Goal: Information Seeking & Learning: Learn about a topic

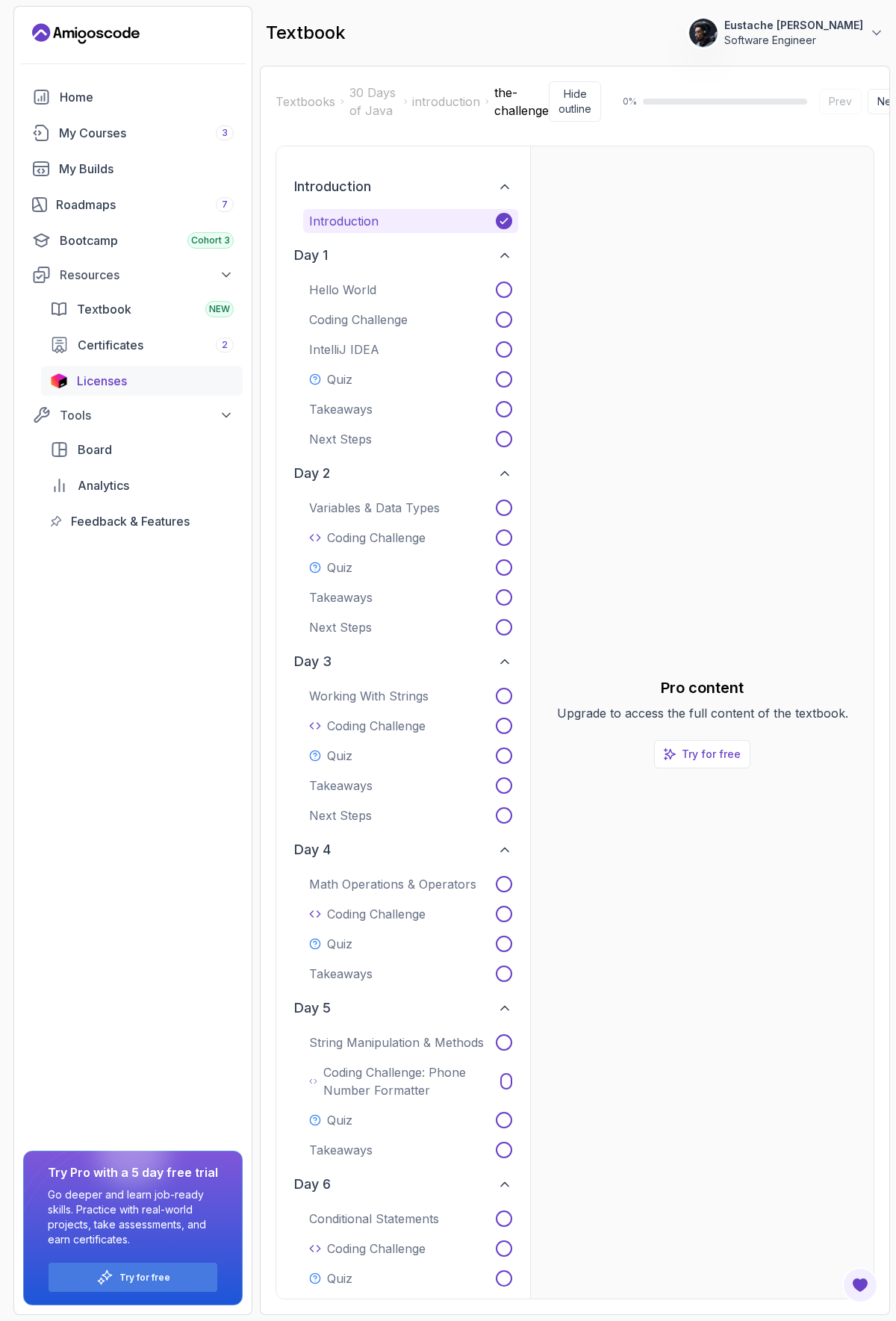
click at [106, 383] on span "Licenses" at bounding box center [101, 380] width 50 height 18
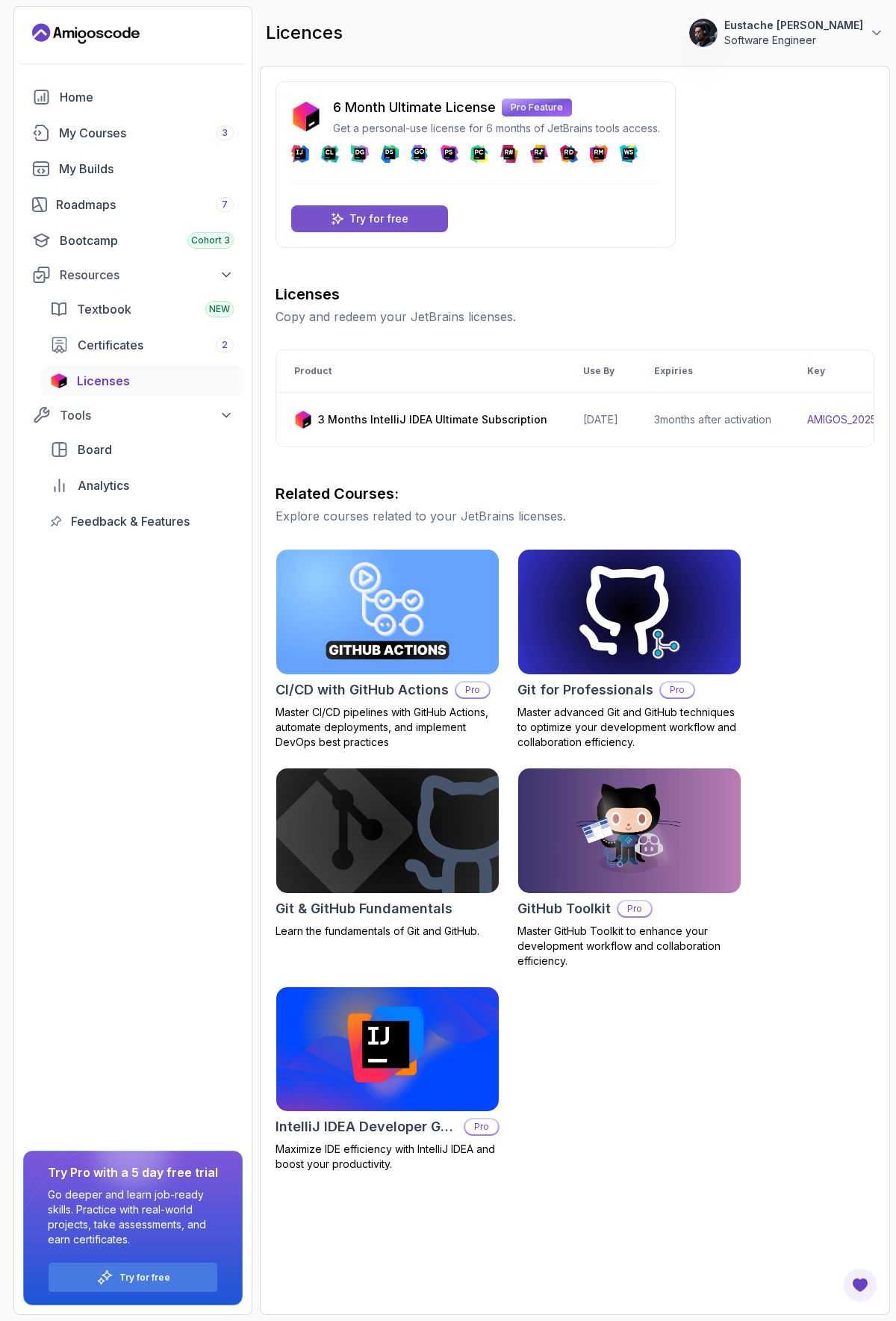
click at [377, 214] on p "Try for free" at bounding box center [379, 219] width 59 height 15
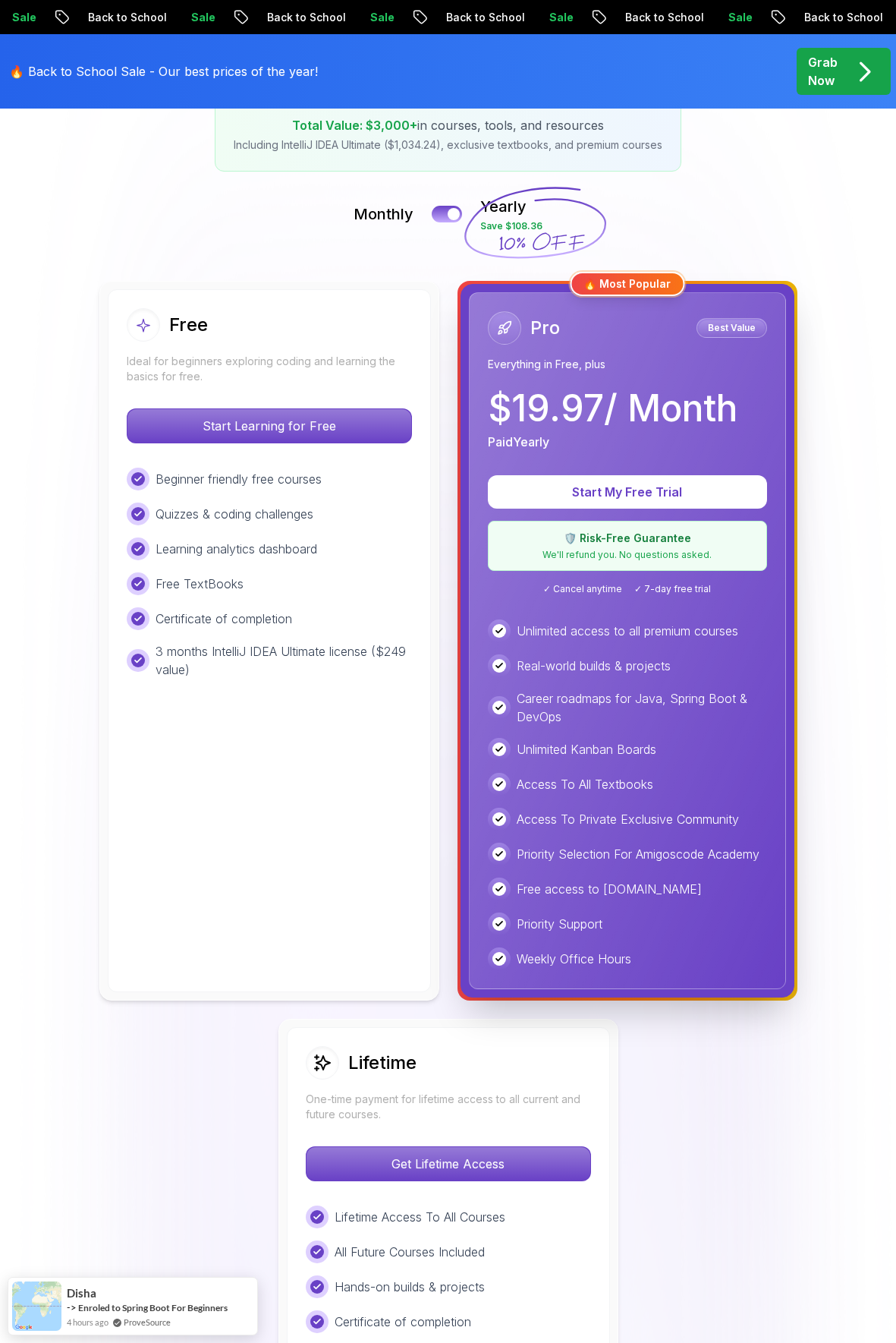
scroll to position [228, 0]
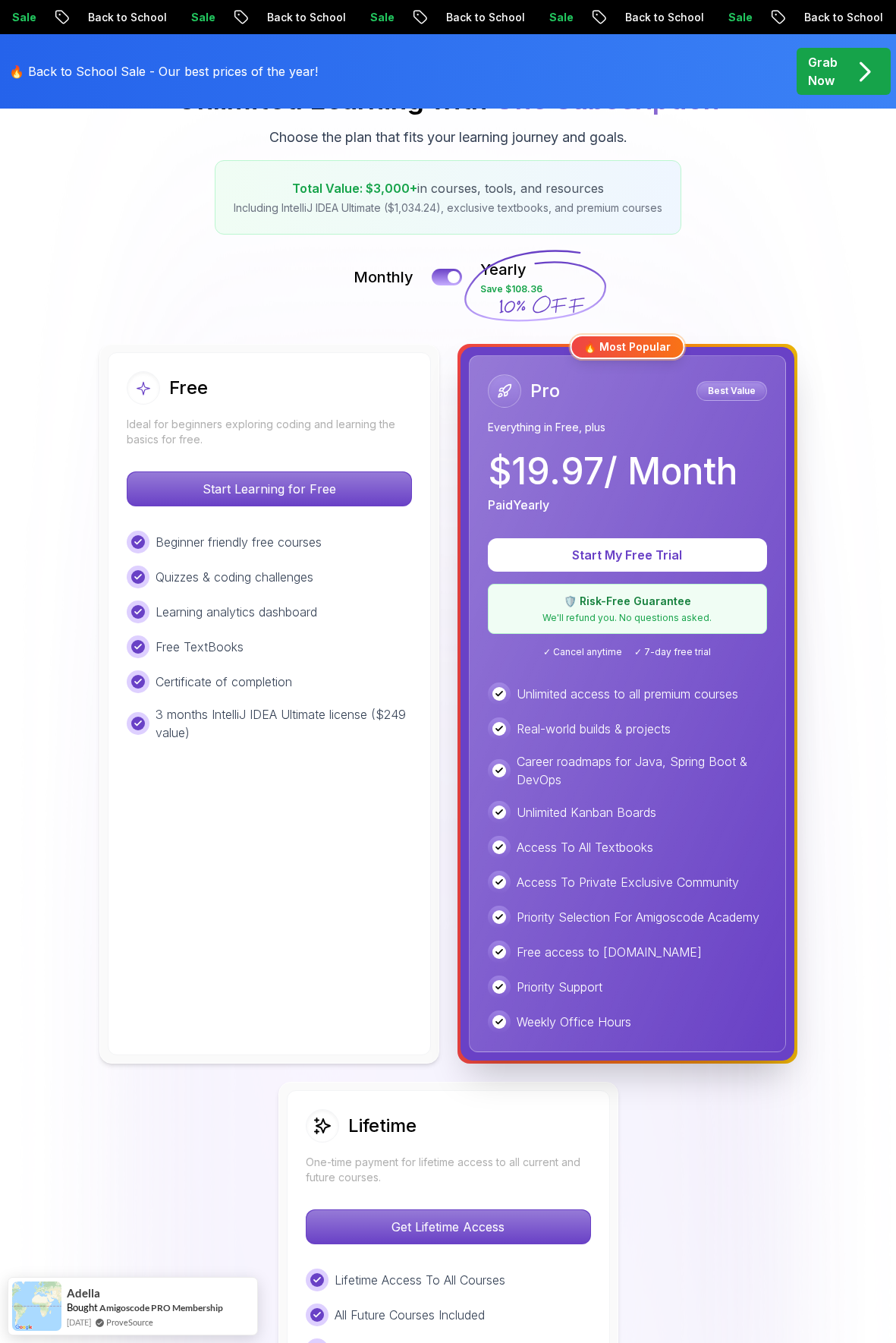
scroll to position [0, 0]
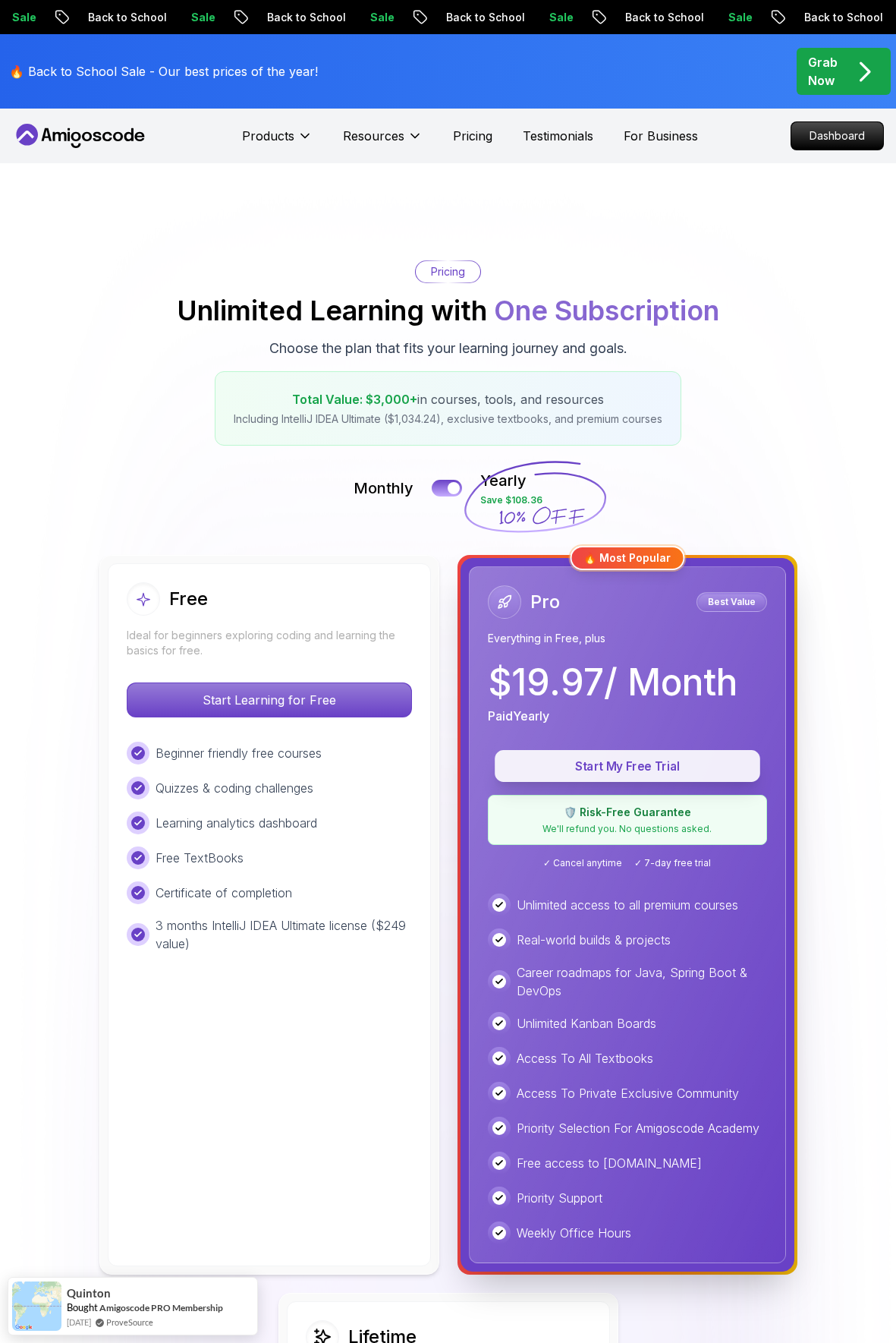
click at [623, 767] on p "Start My Free Trial" at bounding box center [627, 767] width 231 height 17
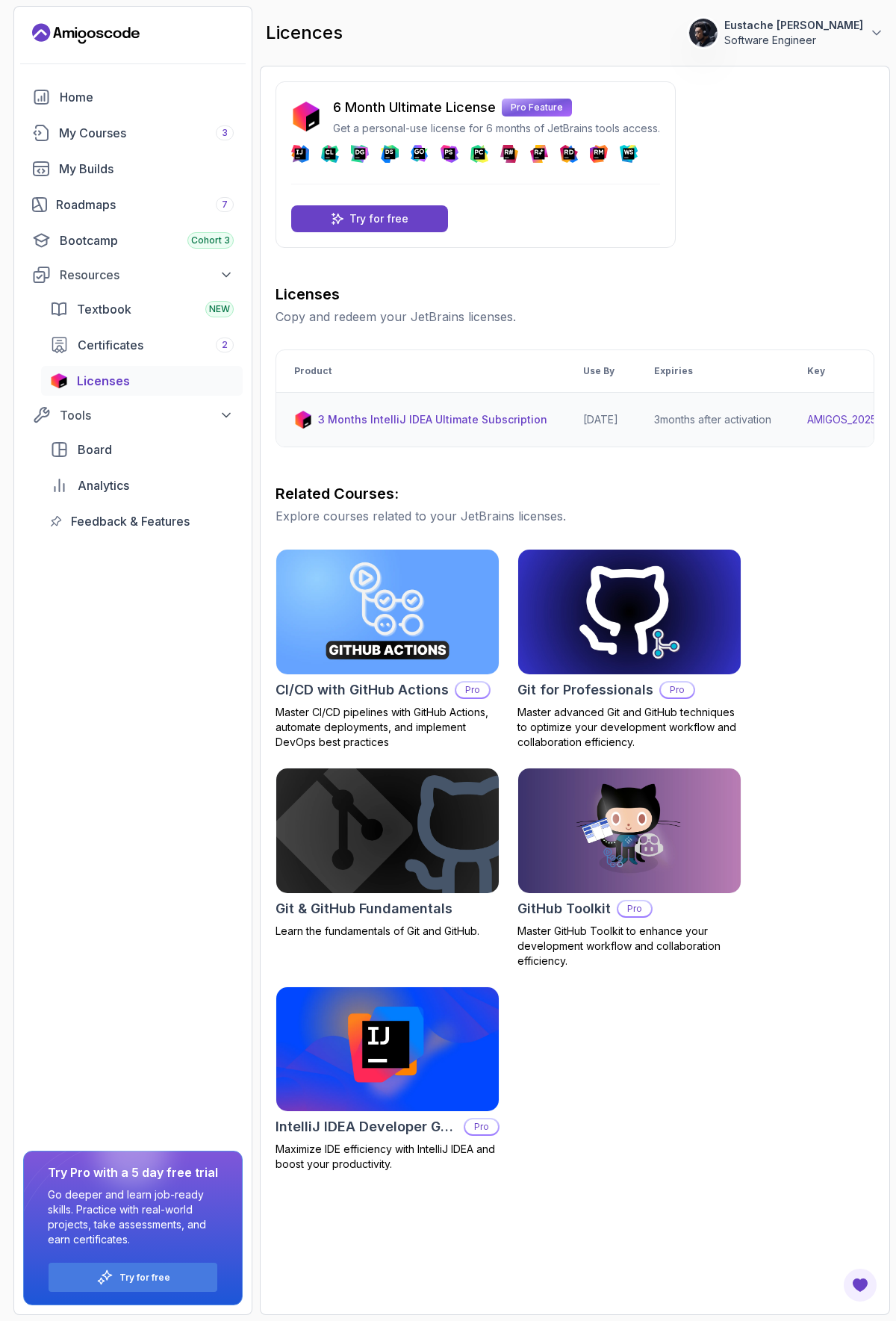
drag, startPoint x: 420, startPoint y: 443, endPoint x: 625, endPoint y: 443, distance: 205.0
click at [625, 443] on tr "3 Months IntelliJ IDEA Ultimate Subscription 2026-06-12 3 months after activati…" at bounding box center [687, 420] width 821 height 54
click at [516, 389] on th "Product" at bounding box center [421, 371] width 289 height 43
click at [111, 125] on div "My Courses 3" at bounding box center [146, 133] width 174 height 18
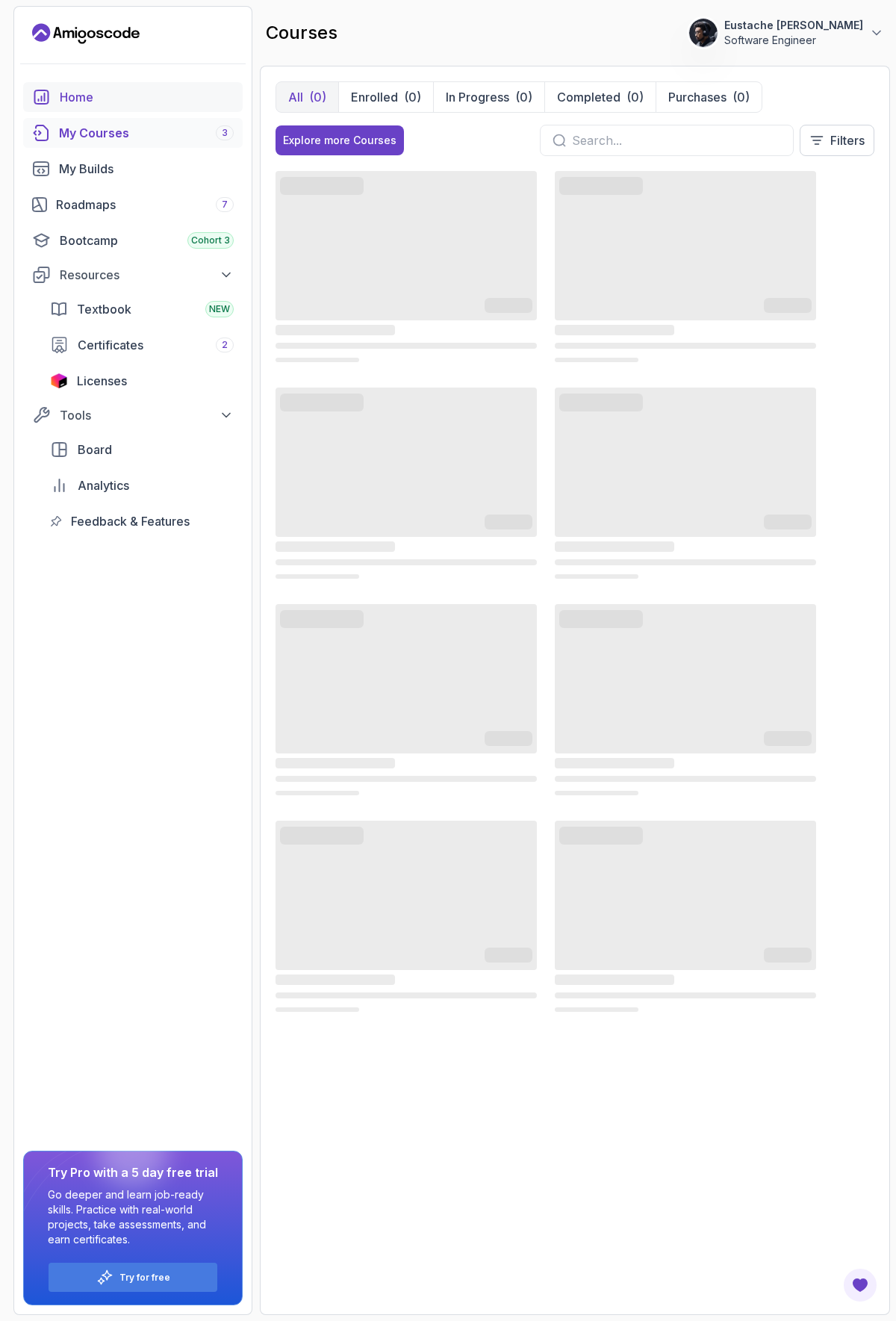
click at [88, 95] on div "Home" at bounding box center [146, 97] width 174 height 18
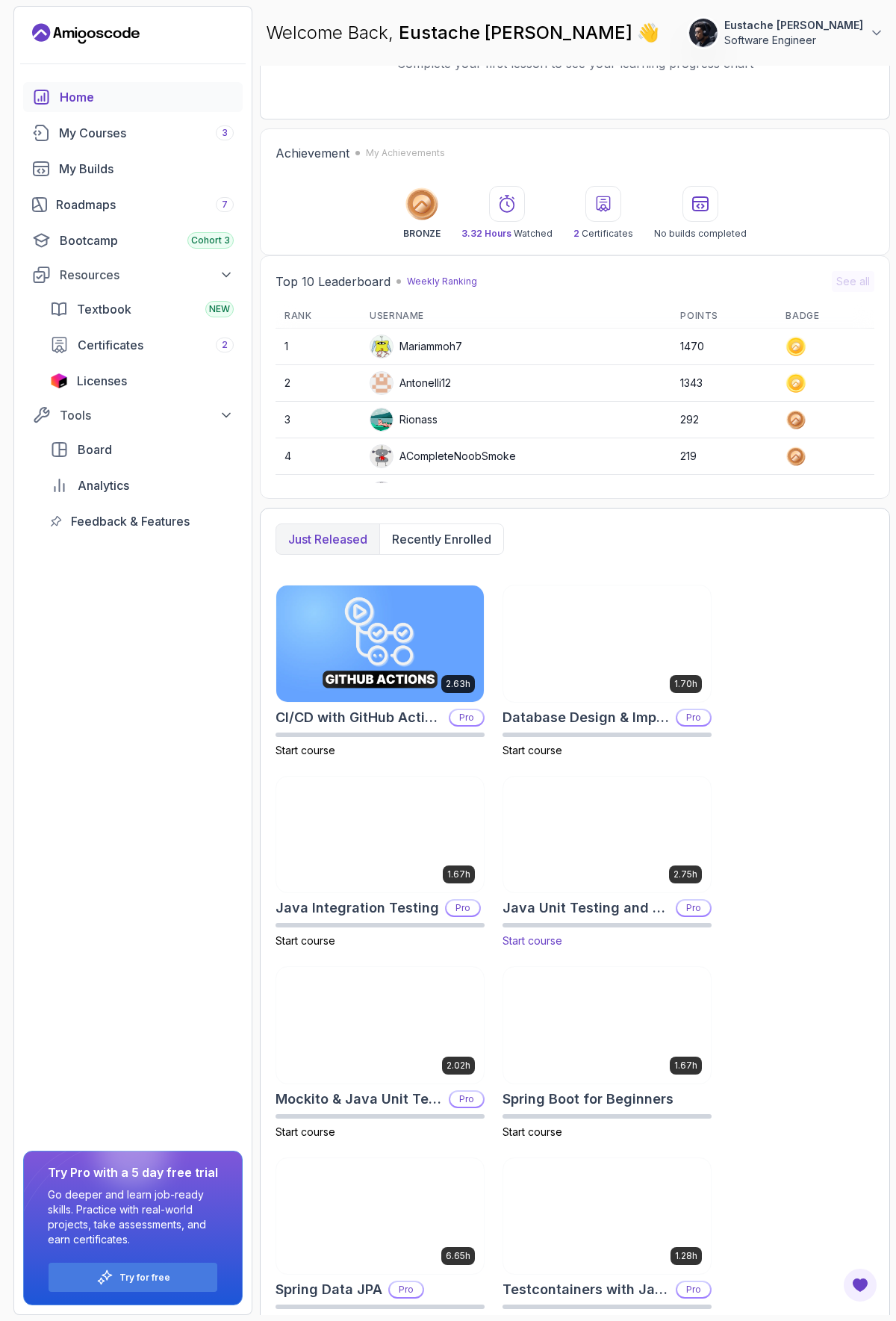
scroll to position [260, 0]
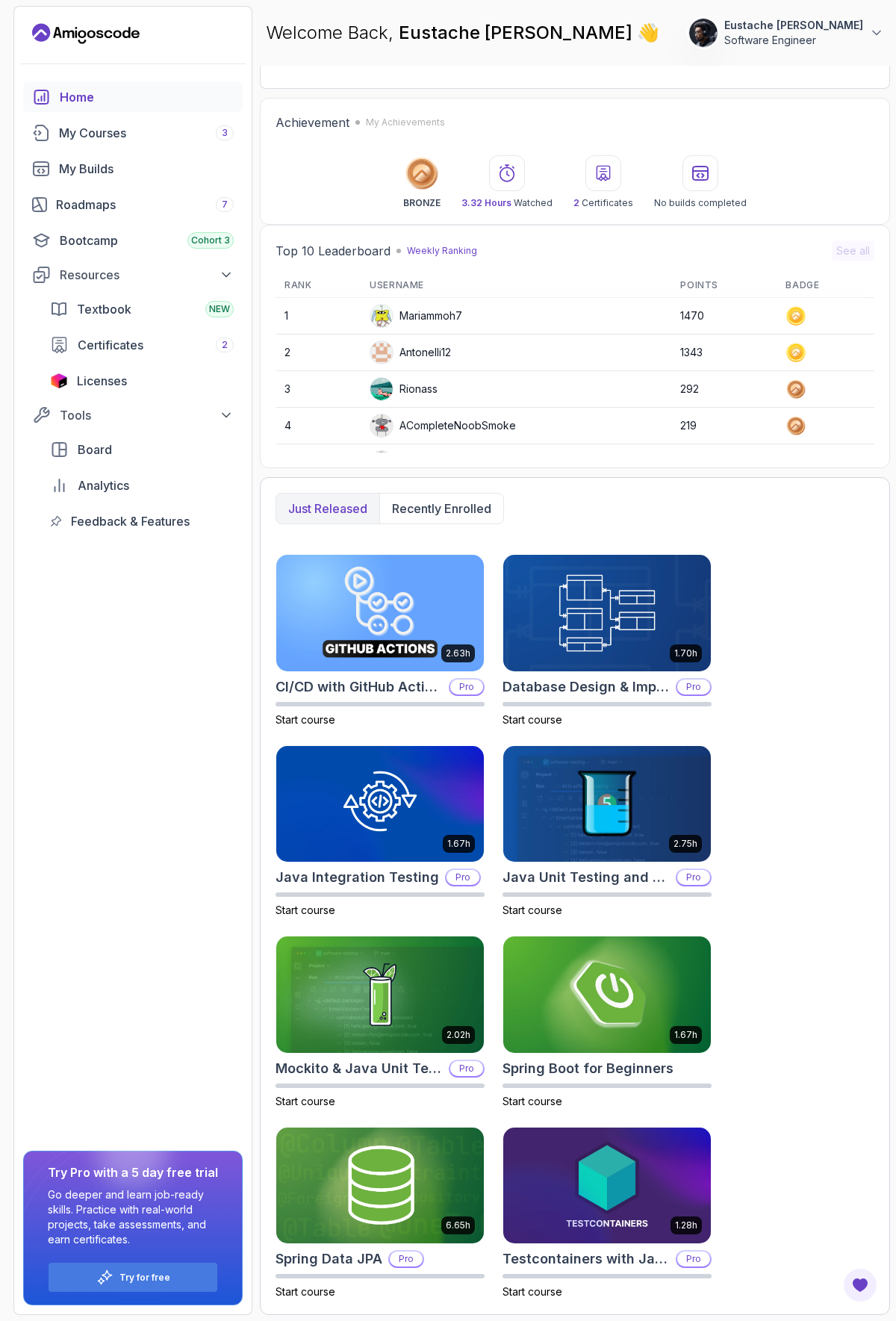
click at [881, 816] on section "120 Points Eustache Kamala Katembo Software Engineer Home My Courses 3 My Build…" at bounding box center [448, 660] width 896 height 1321
click at [74, 95] on div "Home" at bounding box center [146, 97] width 174 height 18
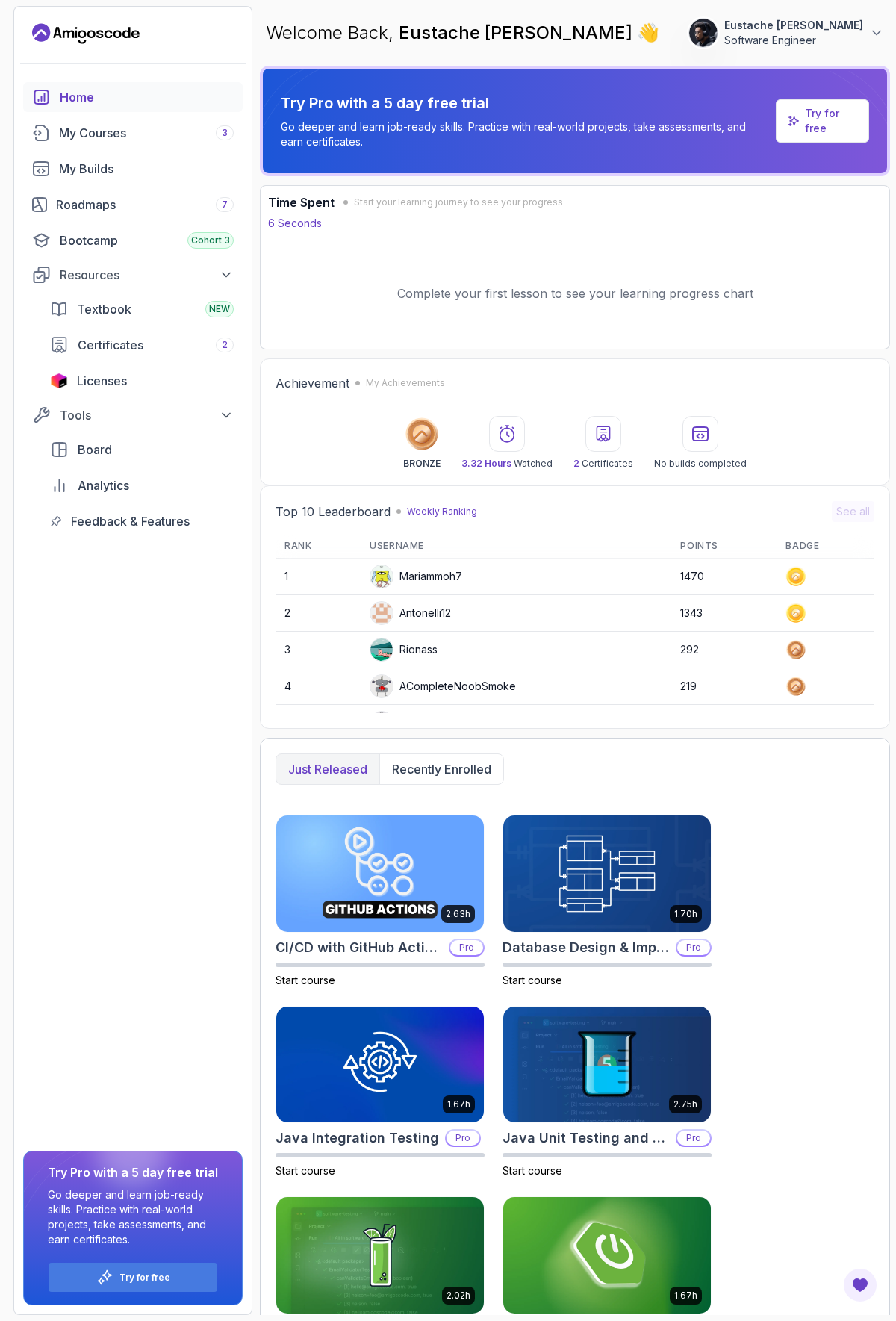
click at [74, 95] on div "Home" at bounding box center [146, 97] width 174 height 18
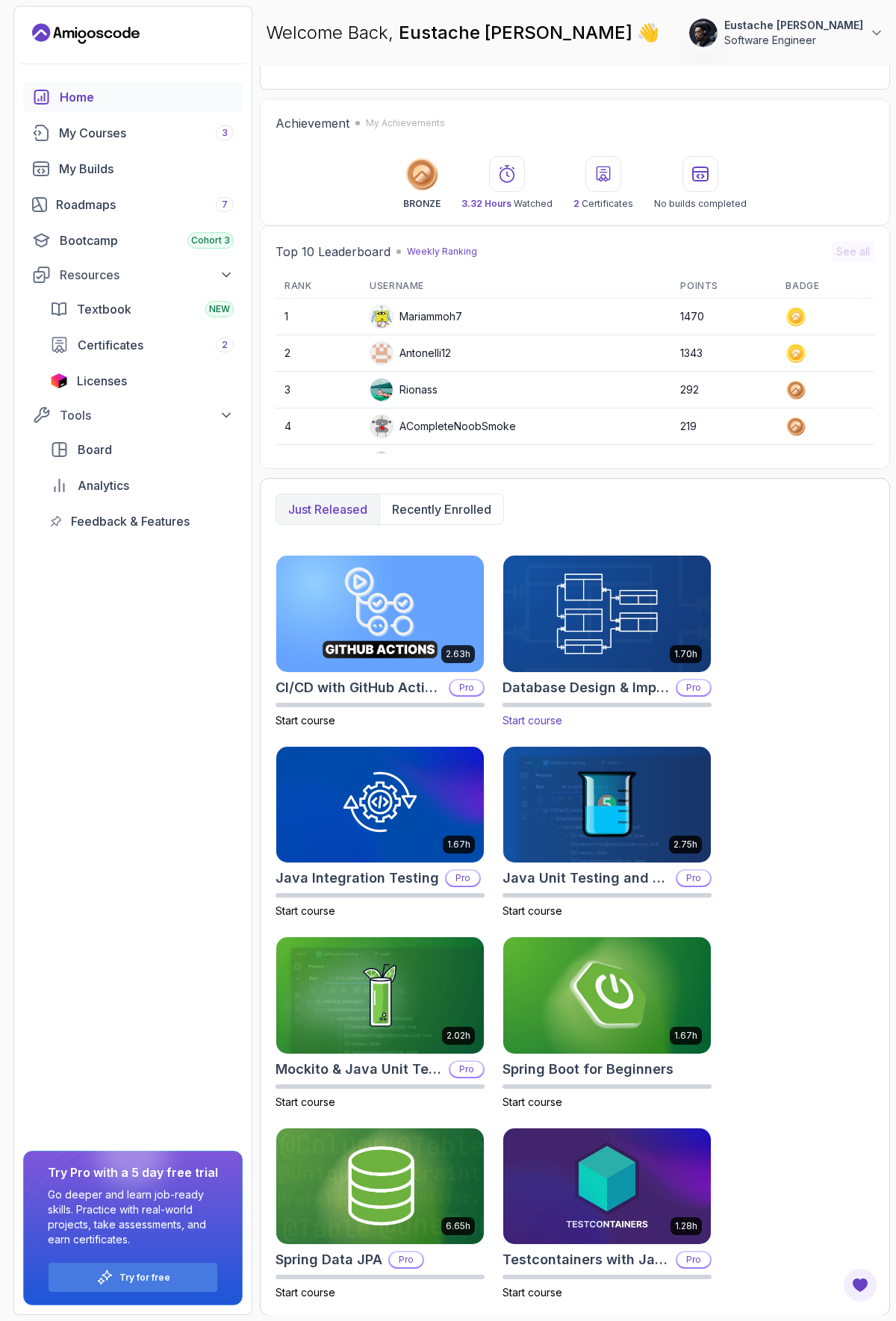
scroll to position [260, 0]
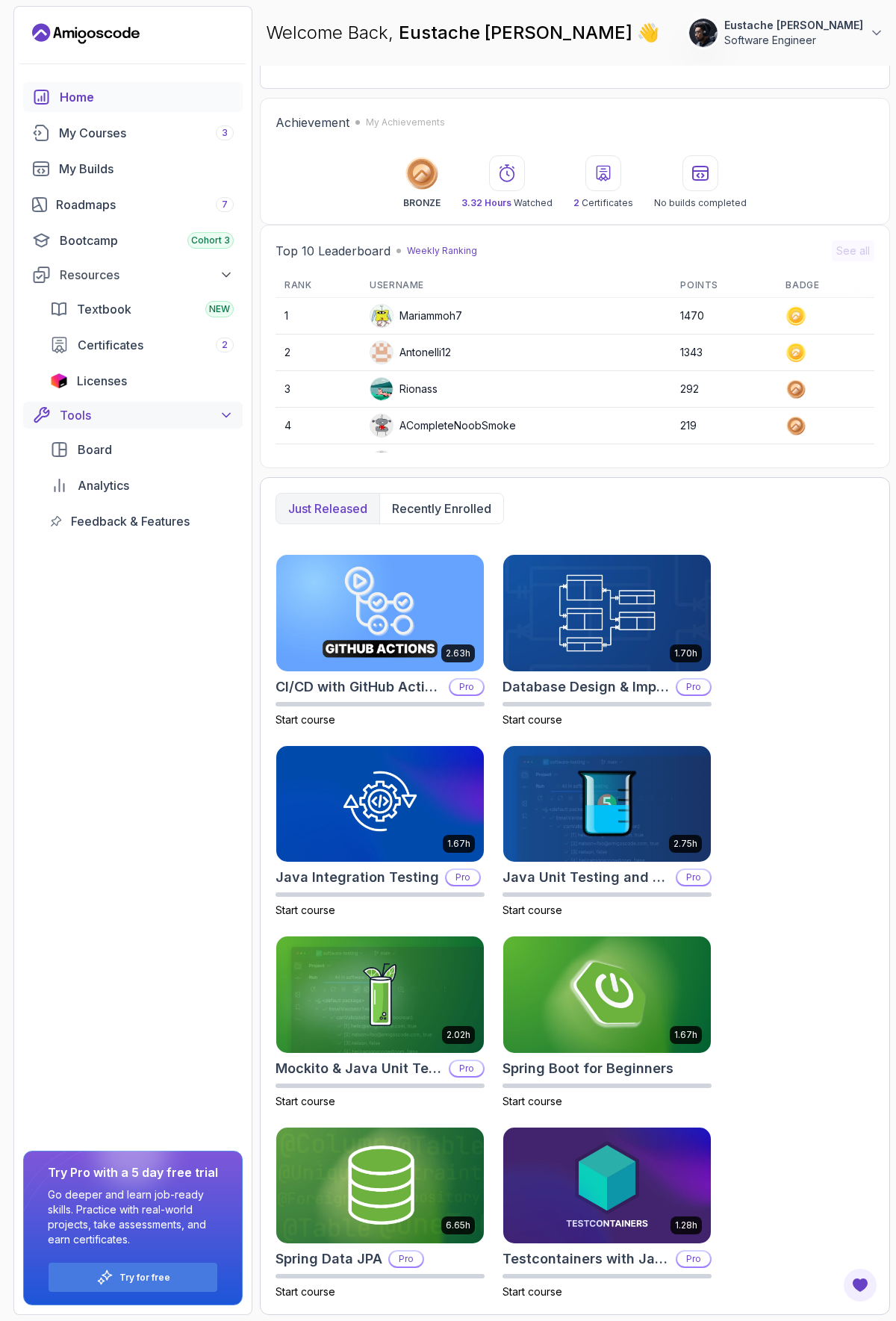
click at [124, 426] on button "Tools" at bounding box center [133, 415] width 220 height 27
click at [123, 424] on button "Tools" at bounding box center [133, 415] width 220 height 27
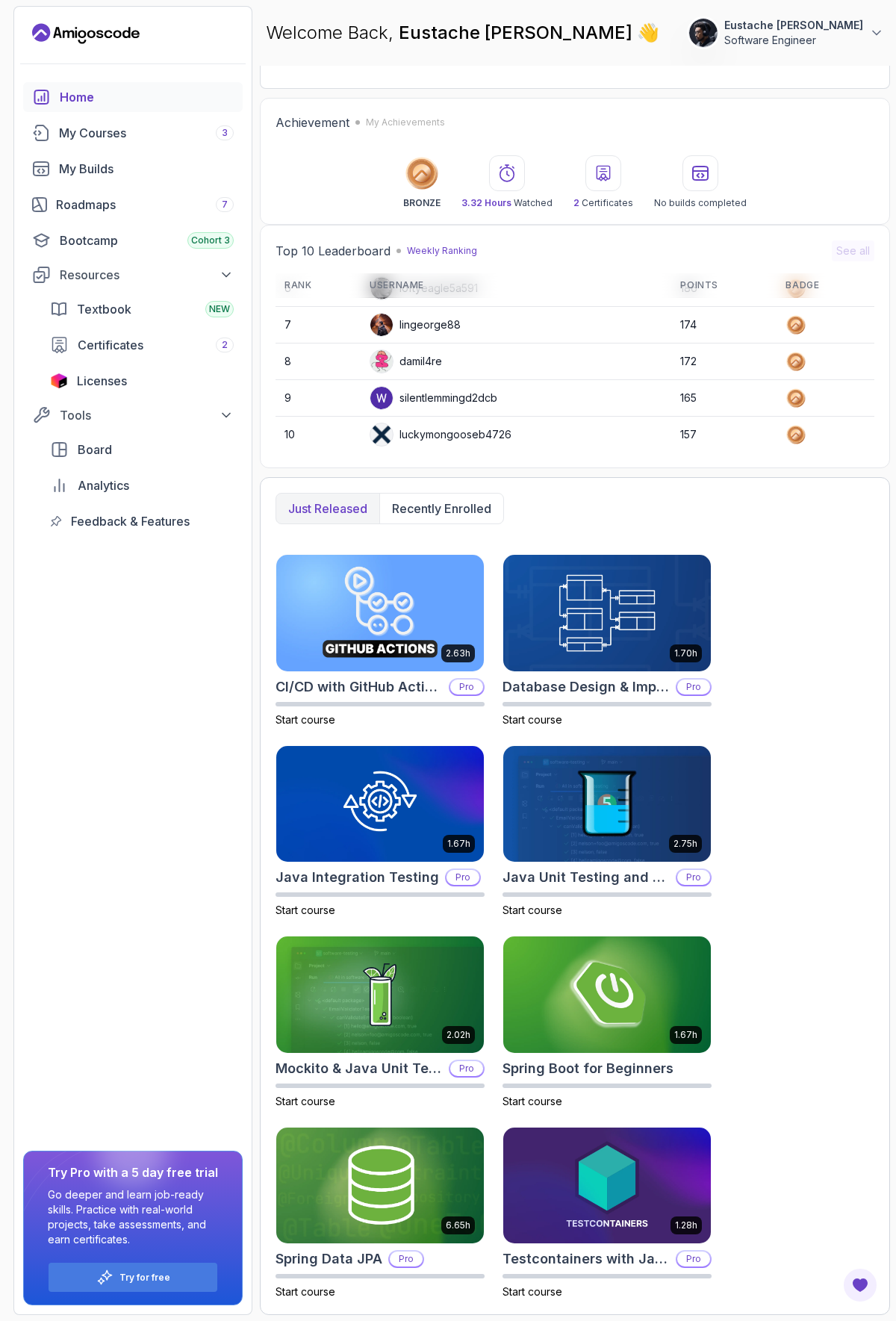
scroll to position [0, 0]
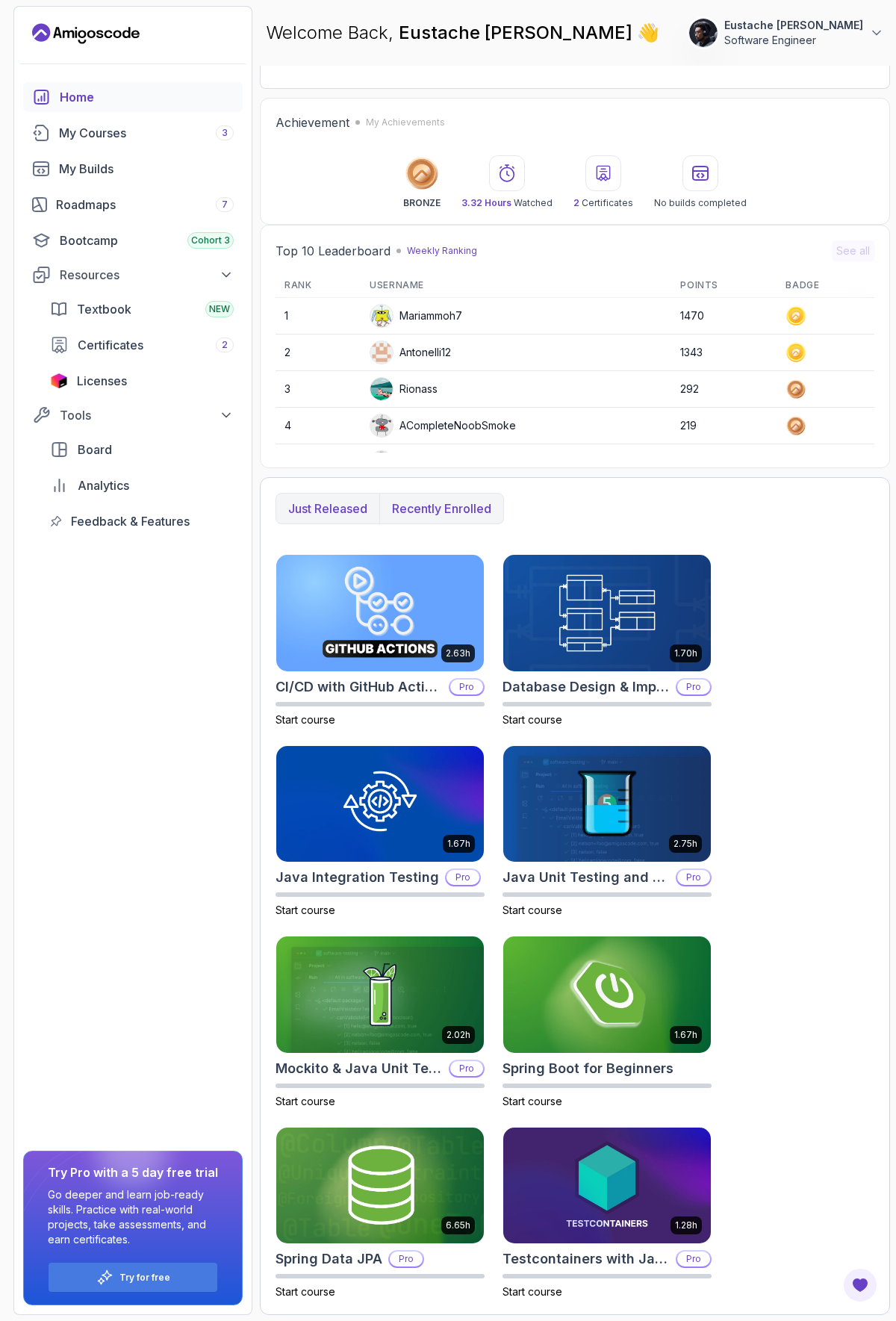
click at [430, 506] on p "Recently enrolled" at bounding box center [442, 508] width 100 height 18
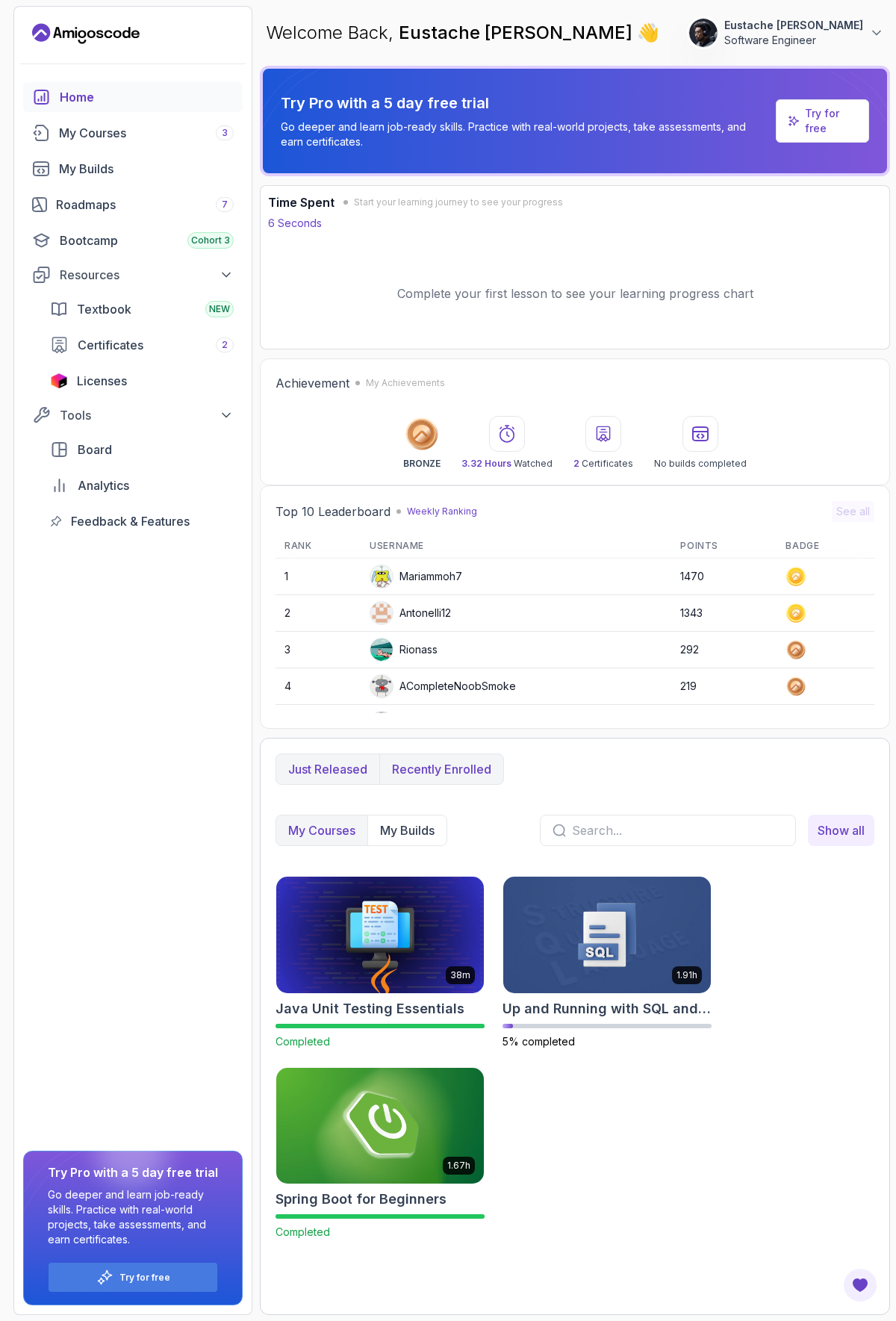
click at [328, 777] on p "Just released" at bounding box center [328, 769] width 79 height 18
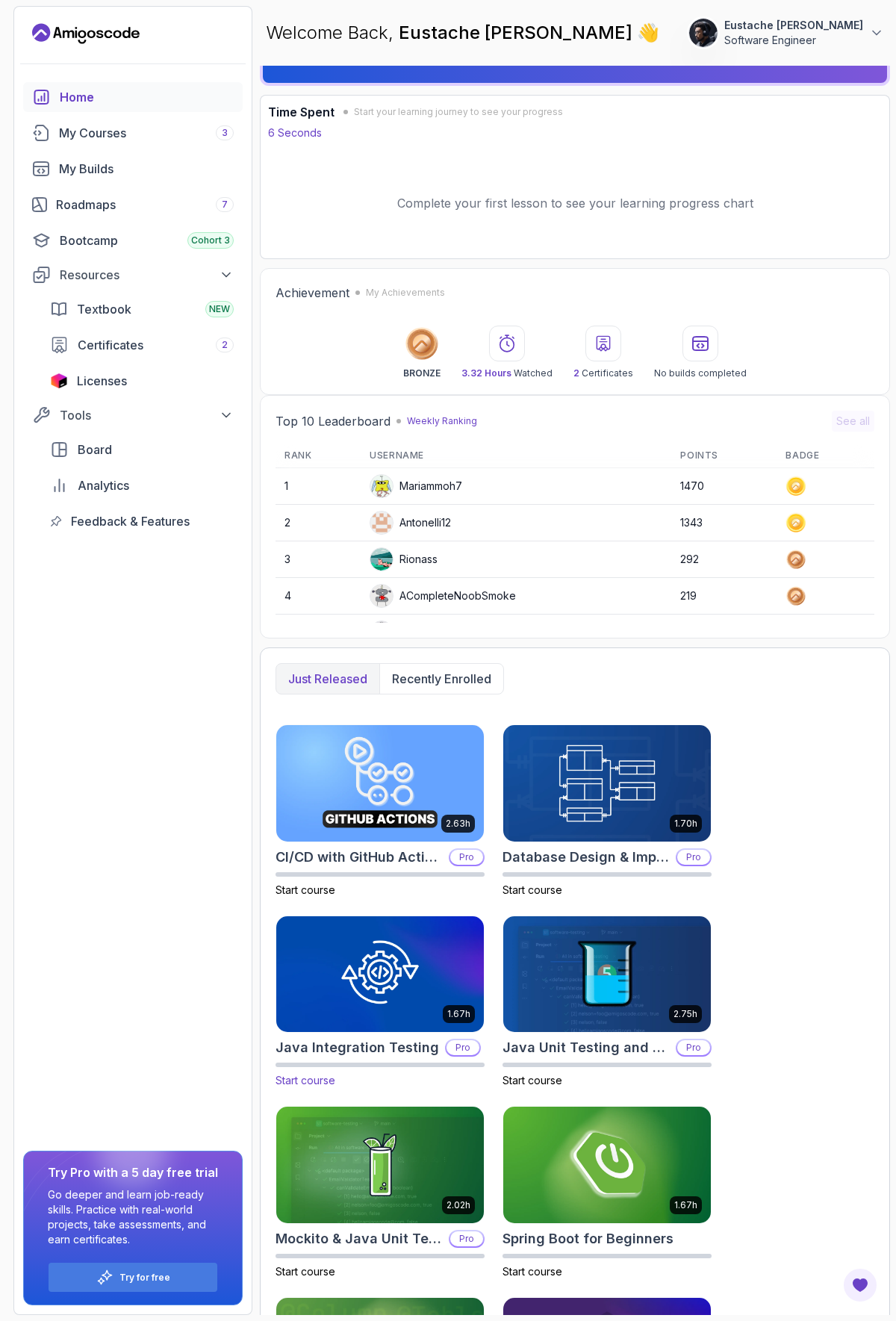
scroll to position [260, 0]
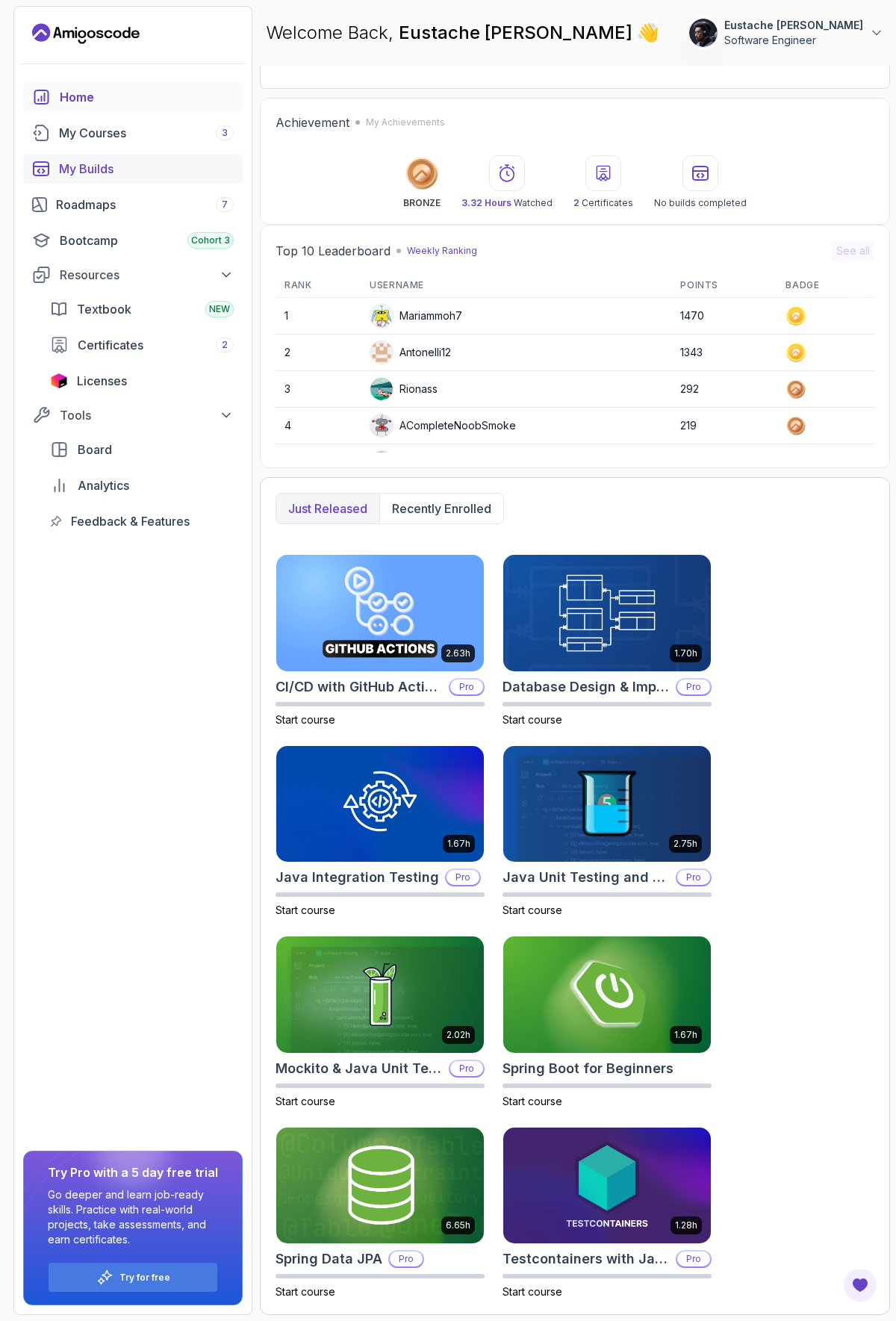
click at [101, 168] on div "My Builds" at bounding box center [146, 169] width 174 height 18
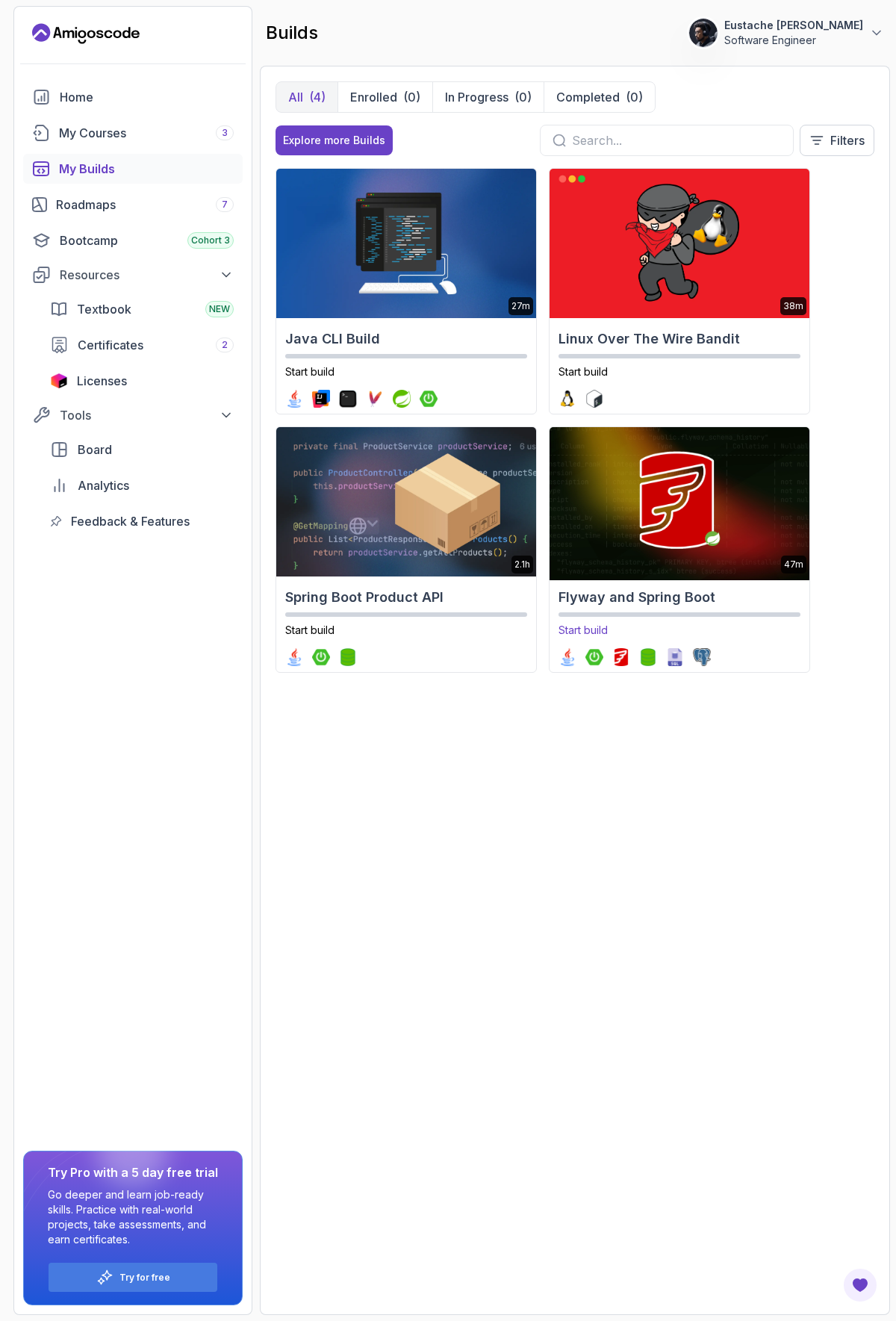
click at [695, 527] on img at bounding box center [679, 501] width 272 height 157
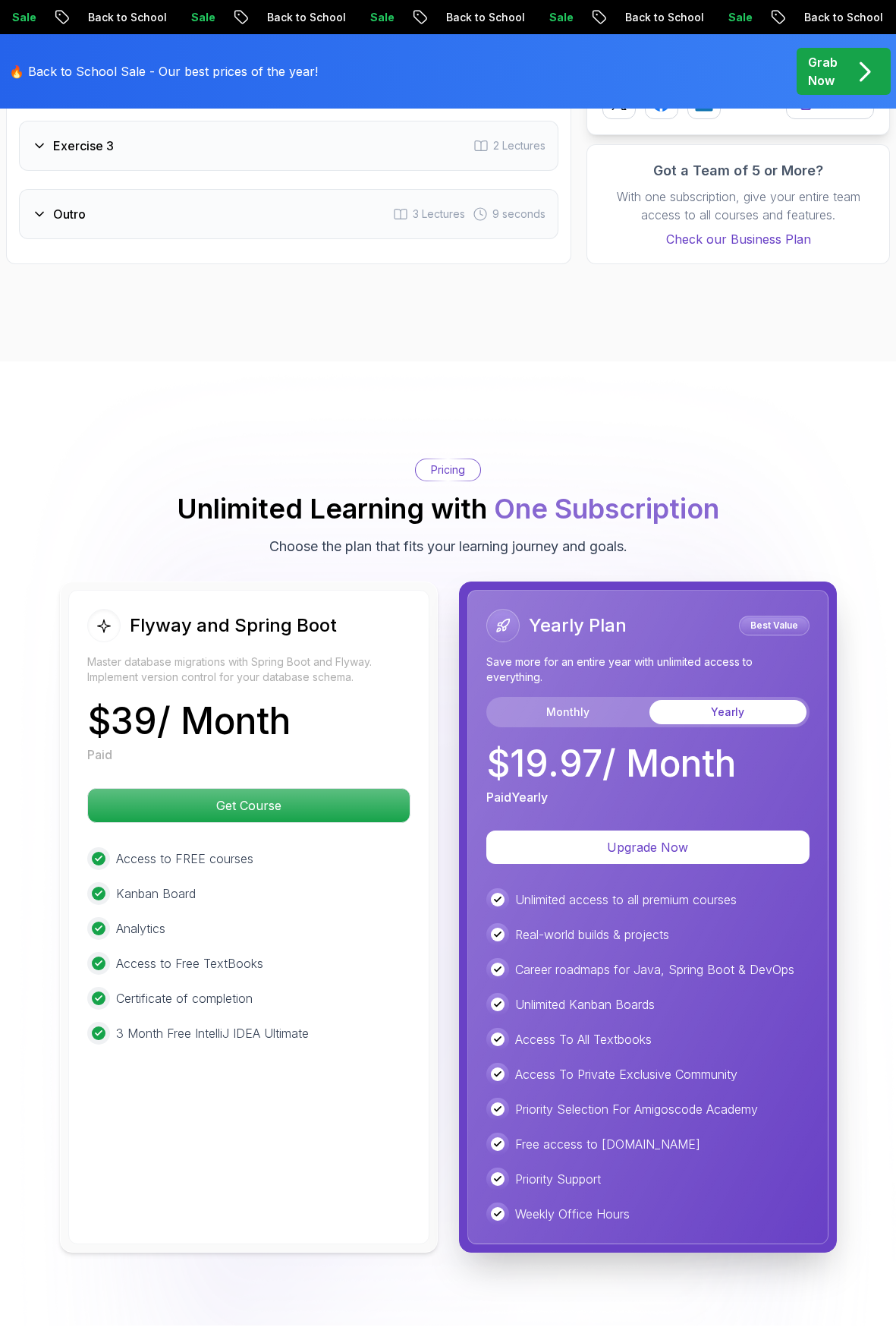
scroll to position [2505, 0]
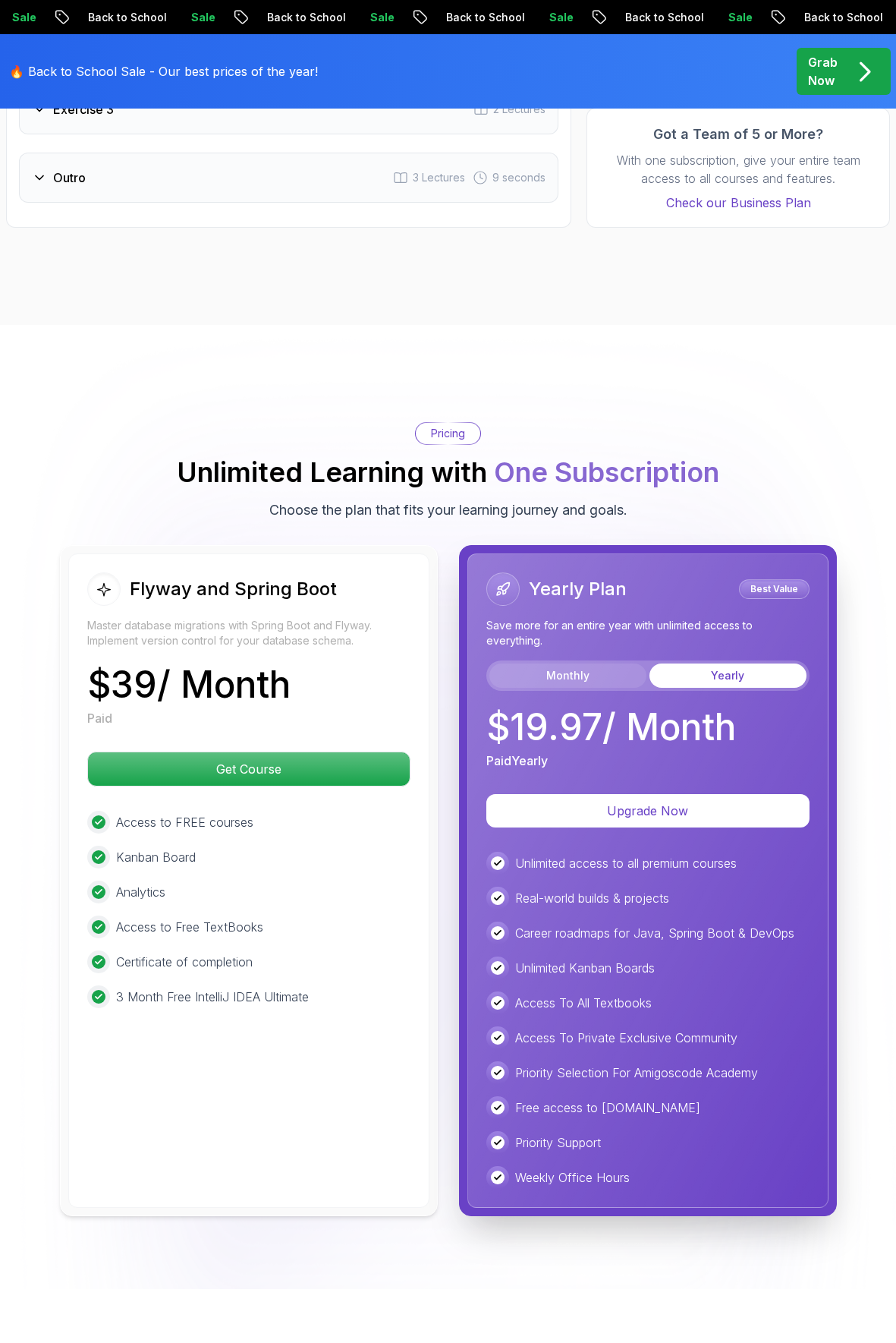
click at [573, 664] on button "Monthly" at bounding box center [568, 676] width 157 height 24
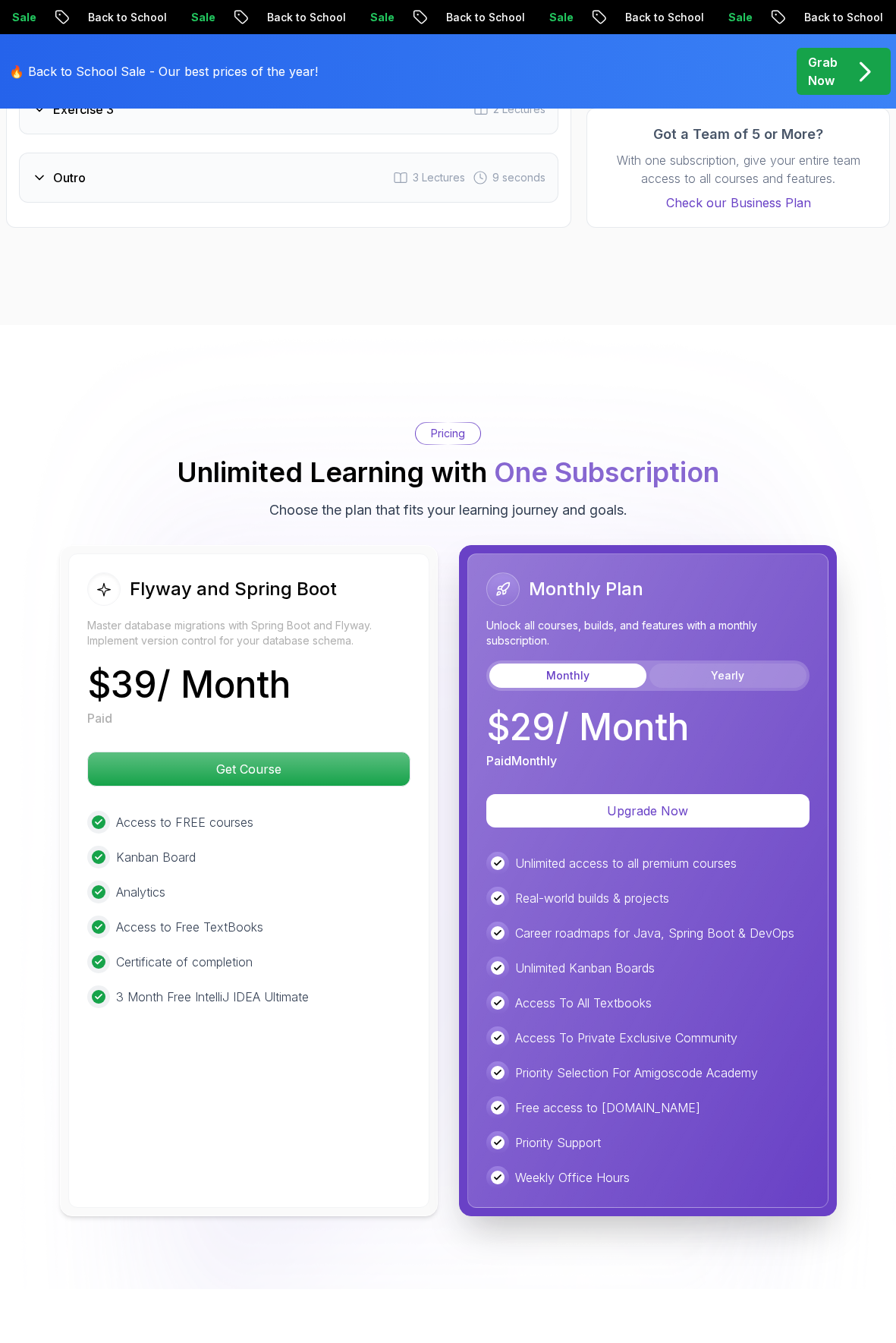
click at [702, 664] on button "Yearly" at bounding box center [728, 676] width 157 height 24
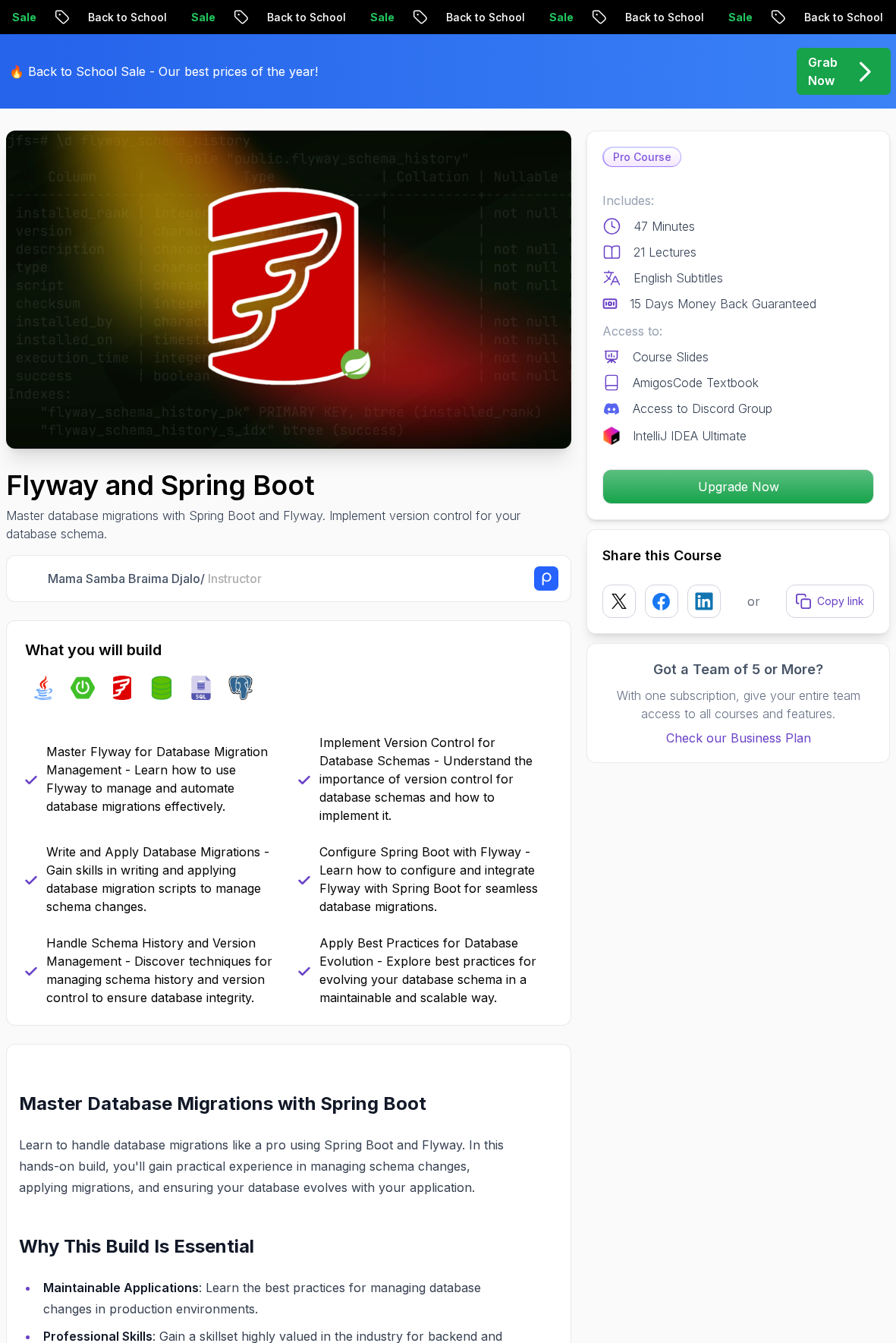
scroll to position [0, 0]
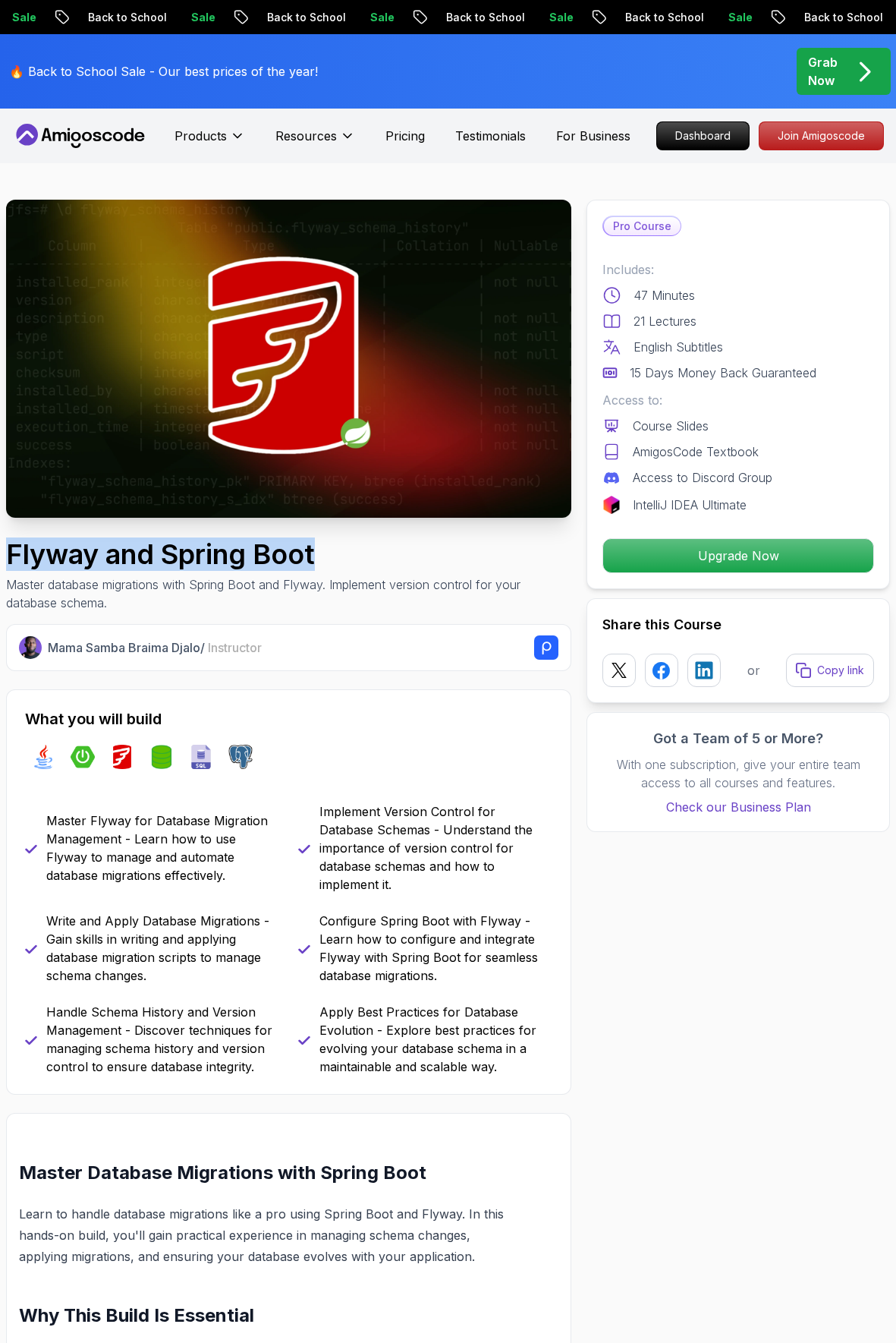
drag, startPoint x: 8, startPoint y: 554, endPoint x: 355, endPoint y: 566, distance: 347.2
click at [355, 566] on h1 "Flyway and Spring Boot" at bounding box center [289, 554] width 566 height 30
copy h1 "Flyway and Spring Boot"
click at [82, 139] on icon at bounding box center [80, 136] width 137 height 24
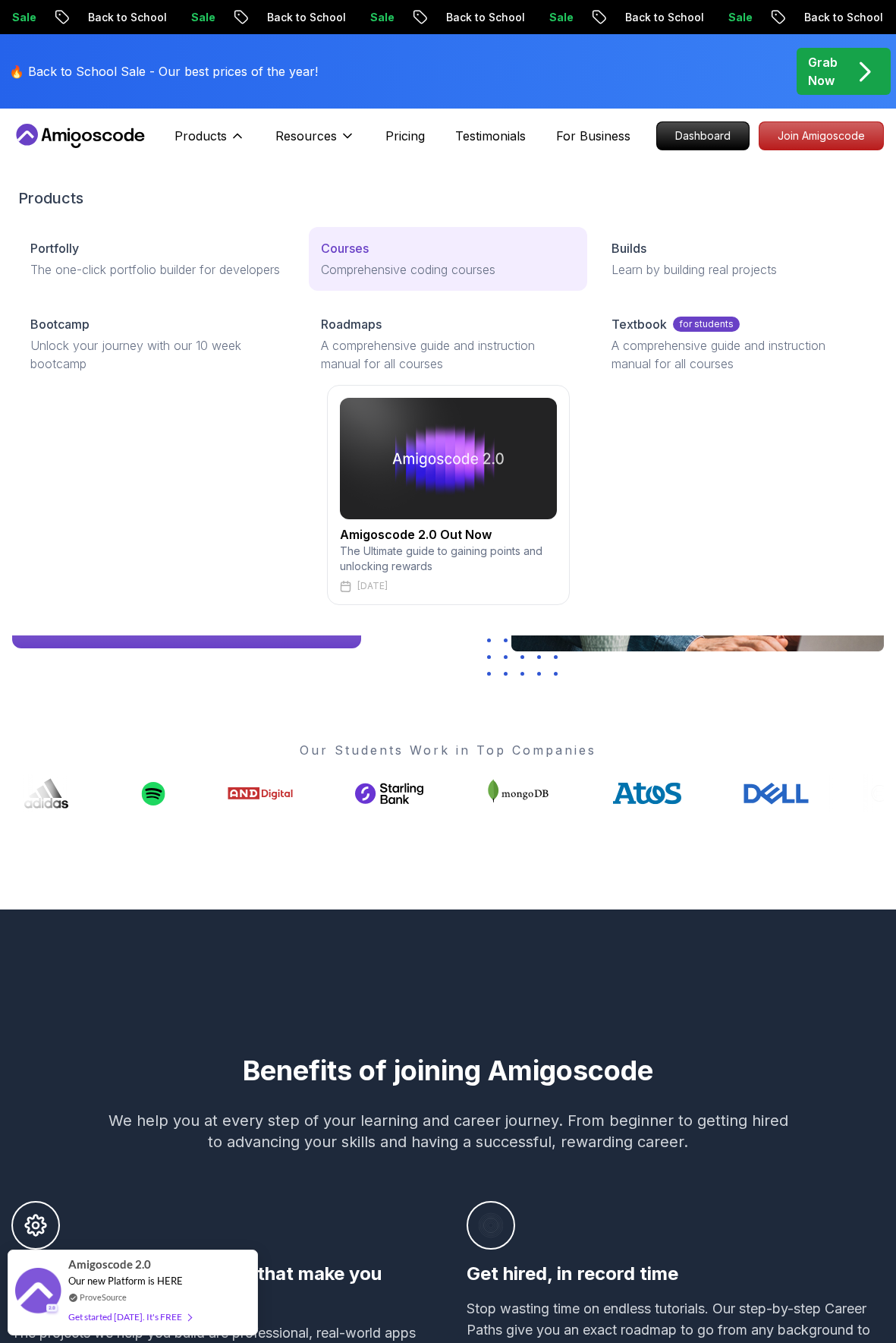
click at [331, 261] on p "Comprehensive coding courses" at bounding box center [448, 269] width 254 height 18
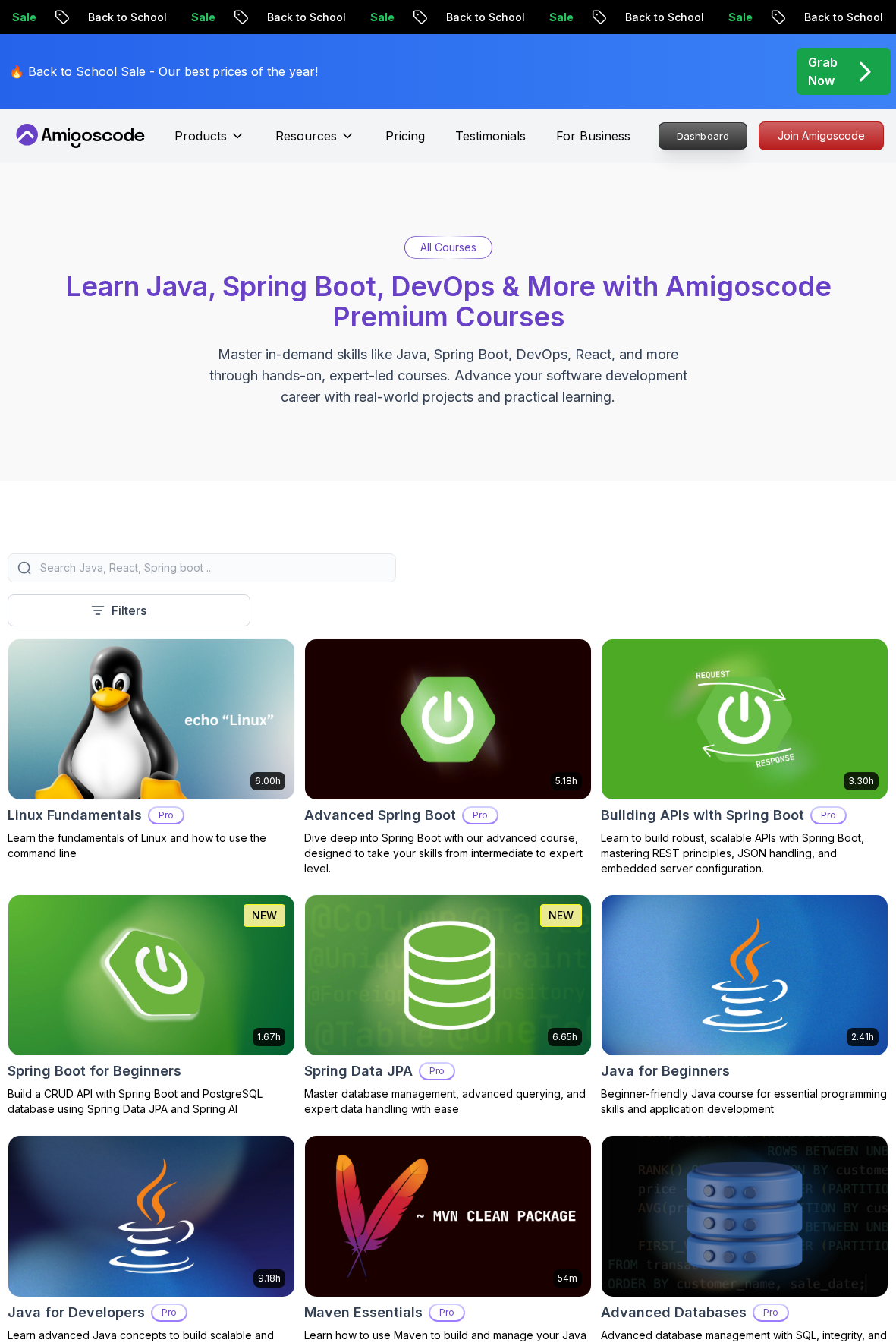
click at [694, 140] on p "Dashboard" at bounding box center [702, 136] width 87 height 26
